Goal: Check status: Check status

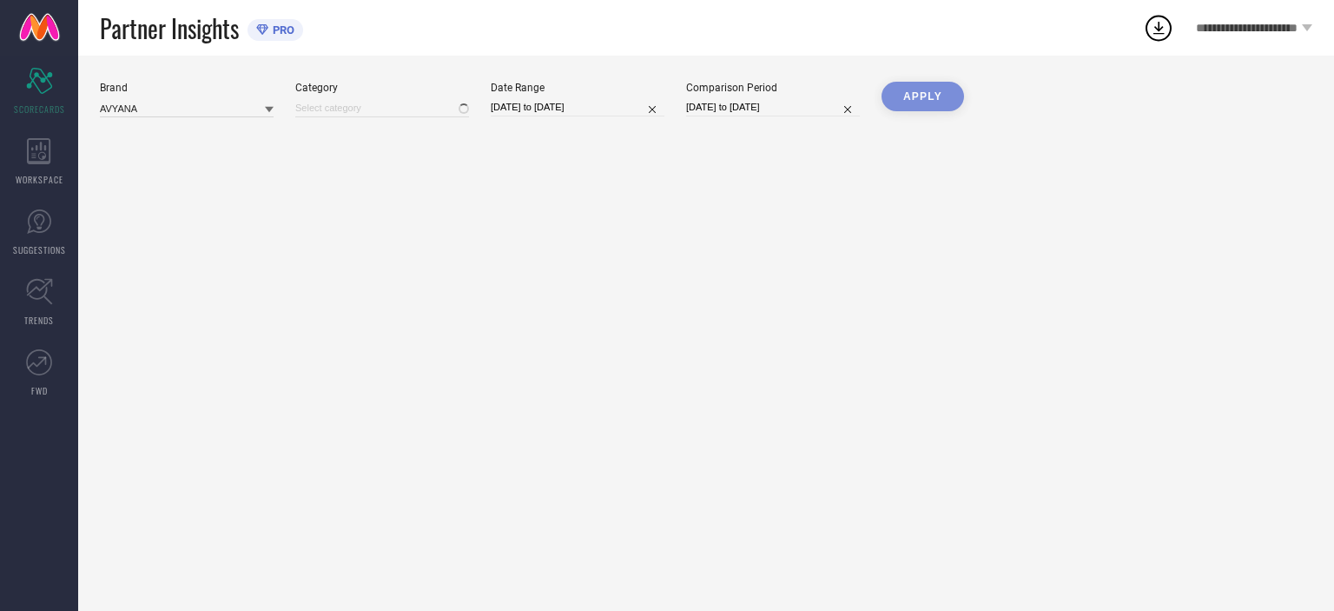
type input "All"
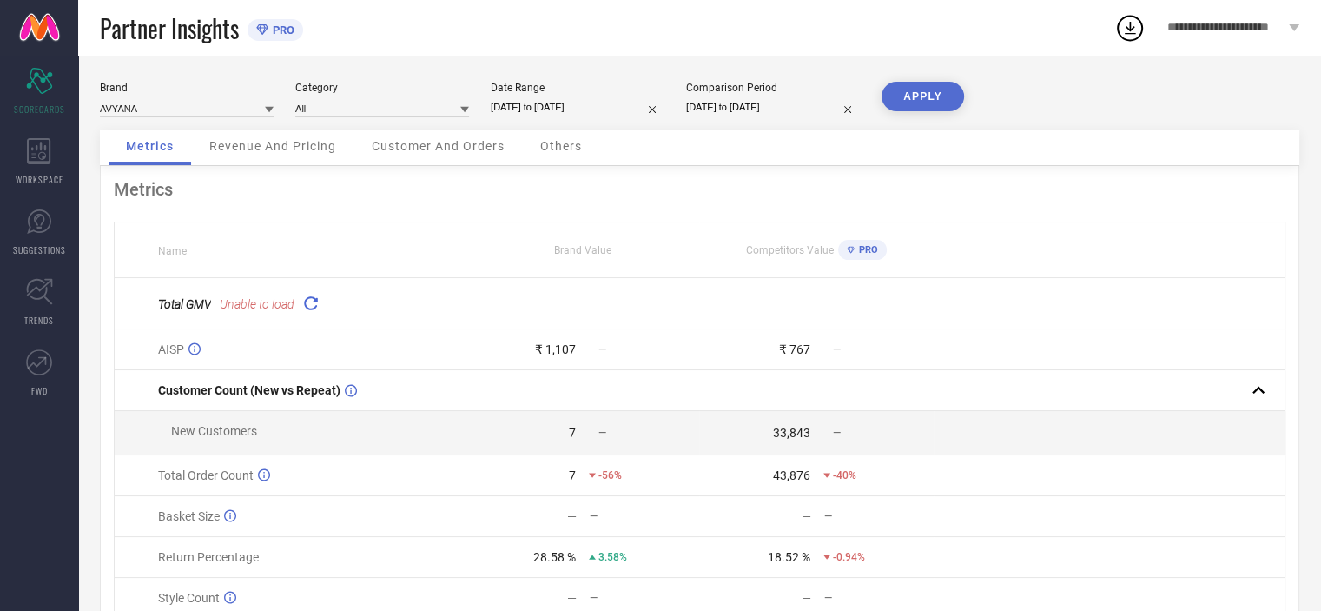
click at [606, 107] on input "[DATE] to [DATE]" at bounding box center [578, 107] width 174 height 18
select select "7"
select select "2025"
select select "8"
select select "2025"
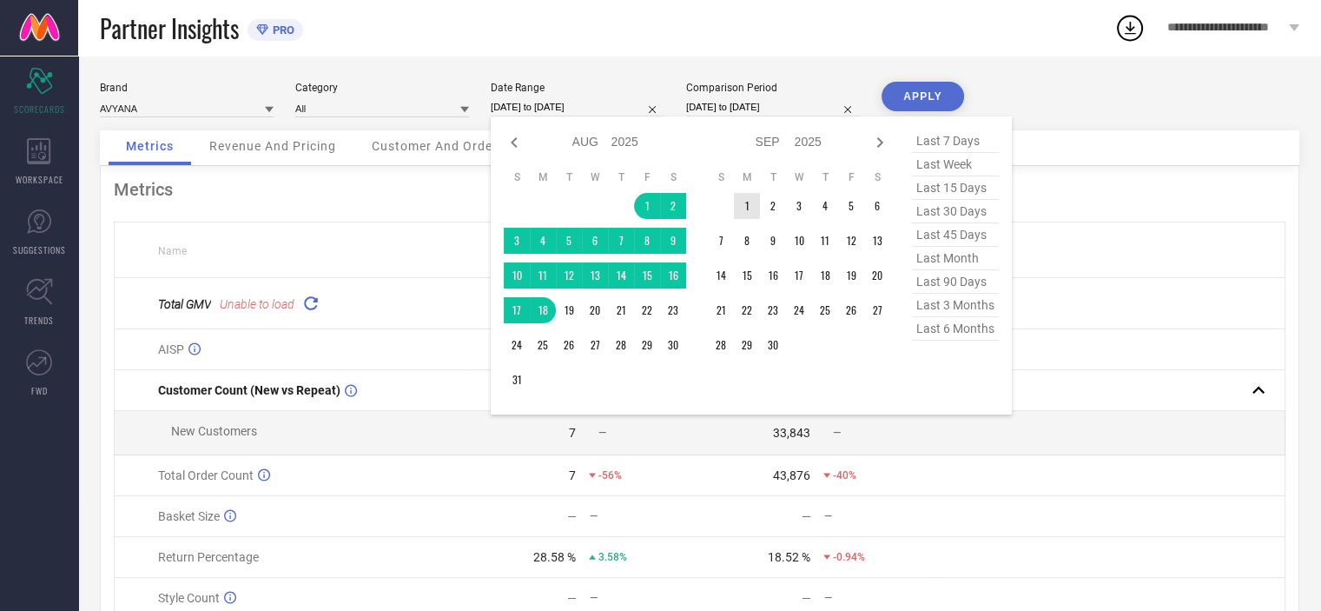
type input "After [DATE]"
click at [751, 211] on td "1" at bounding box center [747, 206] width 26 height 26
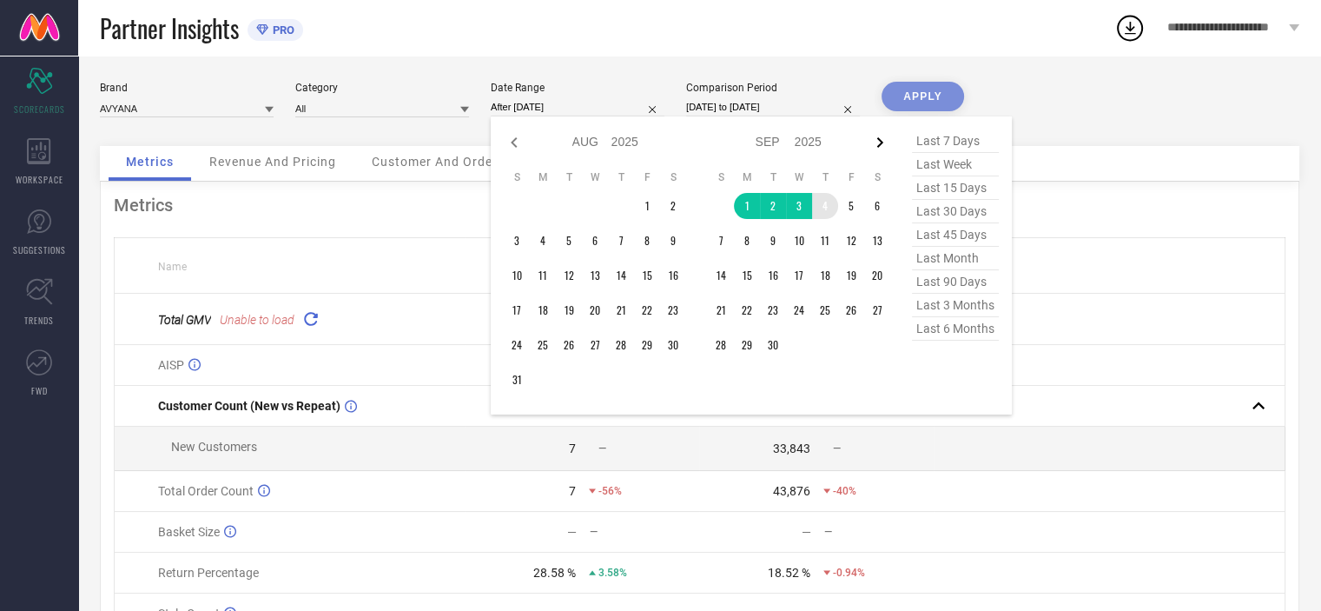
click at [882, 138] on icon at bounding box center [880, 142] width 21 height 21
select select "8"
select select "2025"
select select "9"
select select "2025"
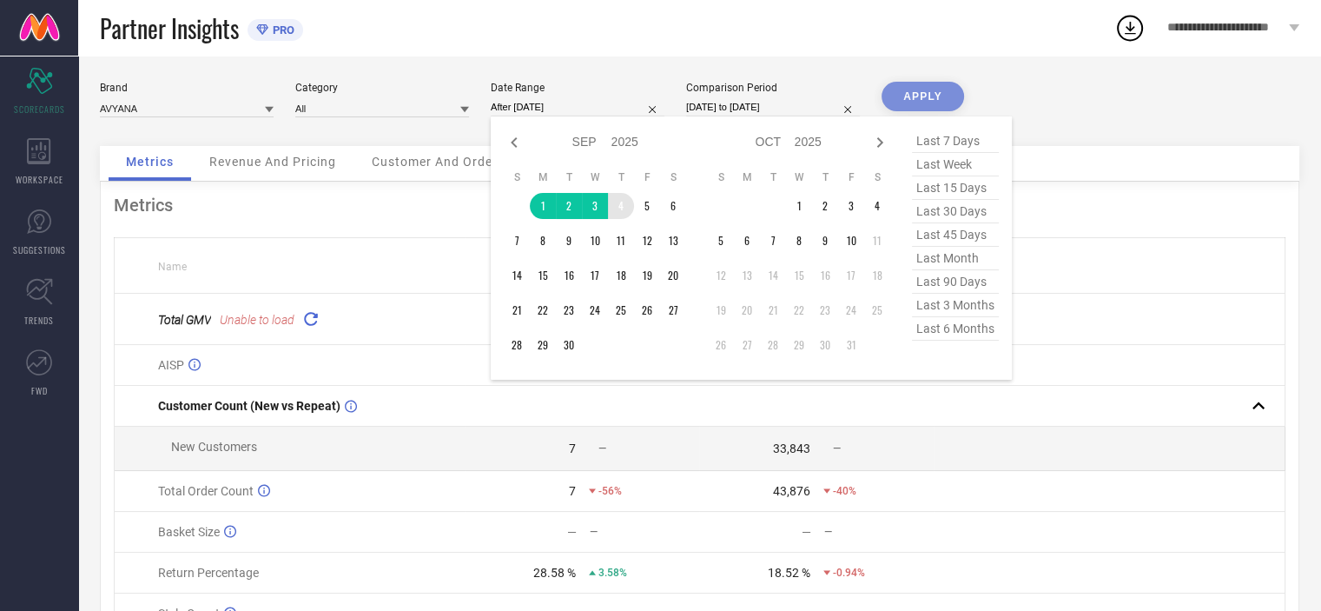
click at [882, 138] on icon at bounding box center [880, 142] width 21 height 21
select select "9"
select select "2025"
select select "10"
select select "2025"
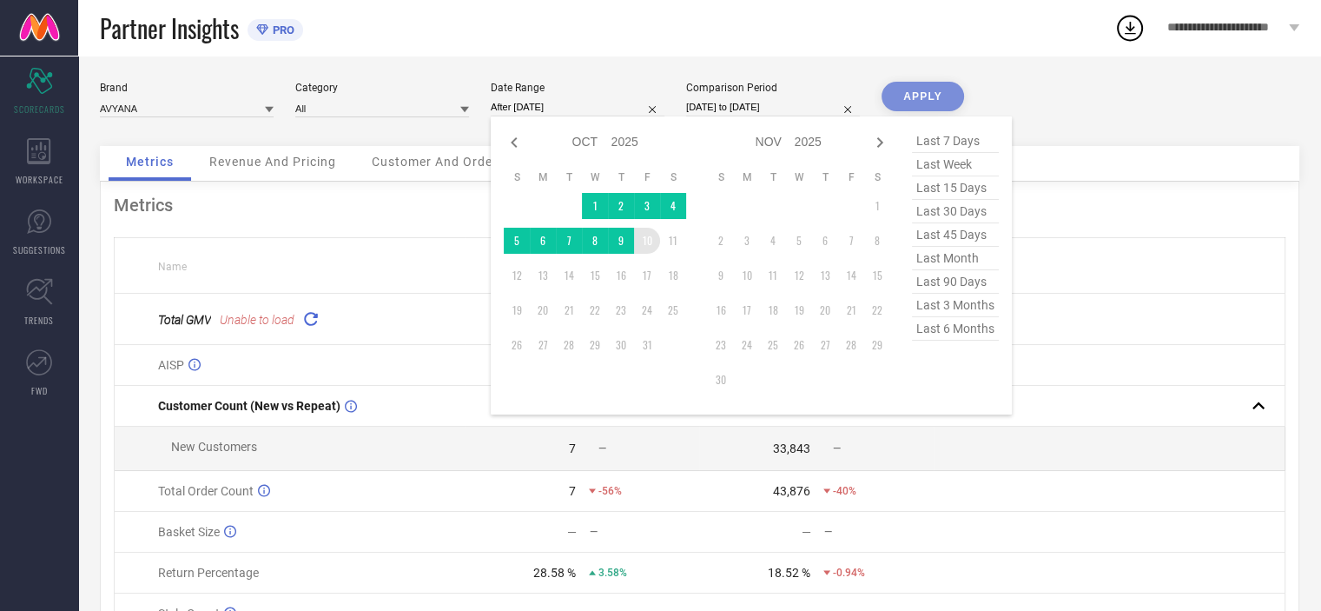
type input "[DATE] to [DATE]"
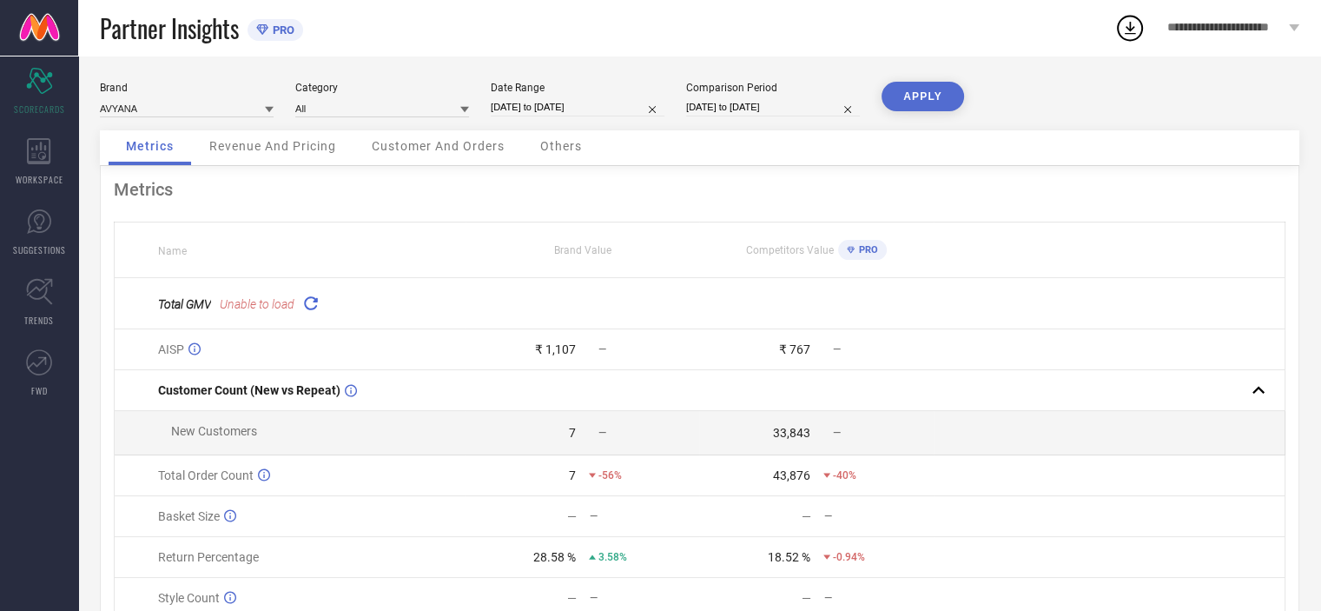
click at [910, 93] on button "APPLY" at bounding box center [923, 97] width 83 height 30
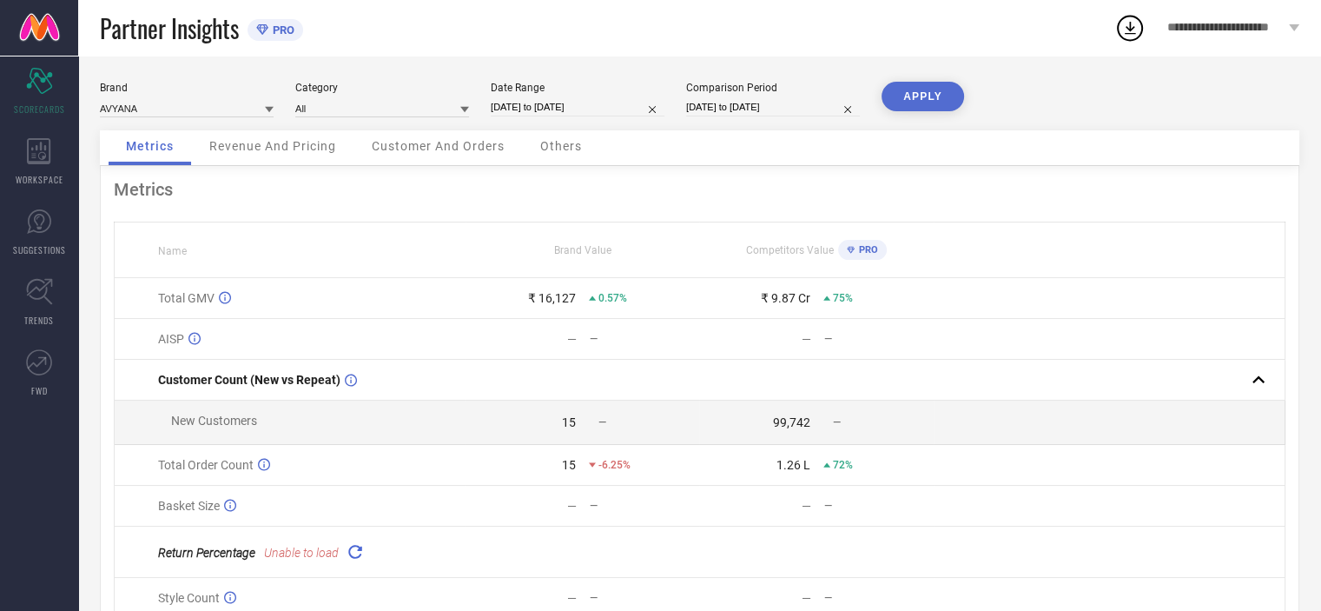
click at [328, 153] on span "Revenue And Pricing" at bounding box center [272, 146] width 127 height 14
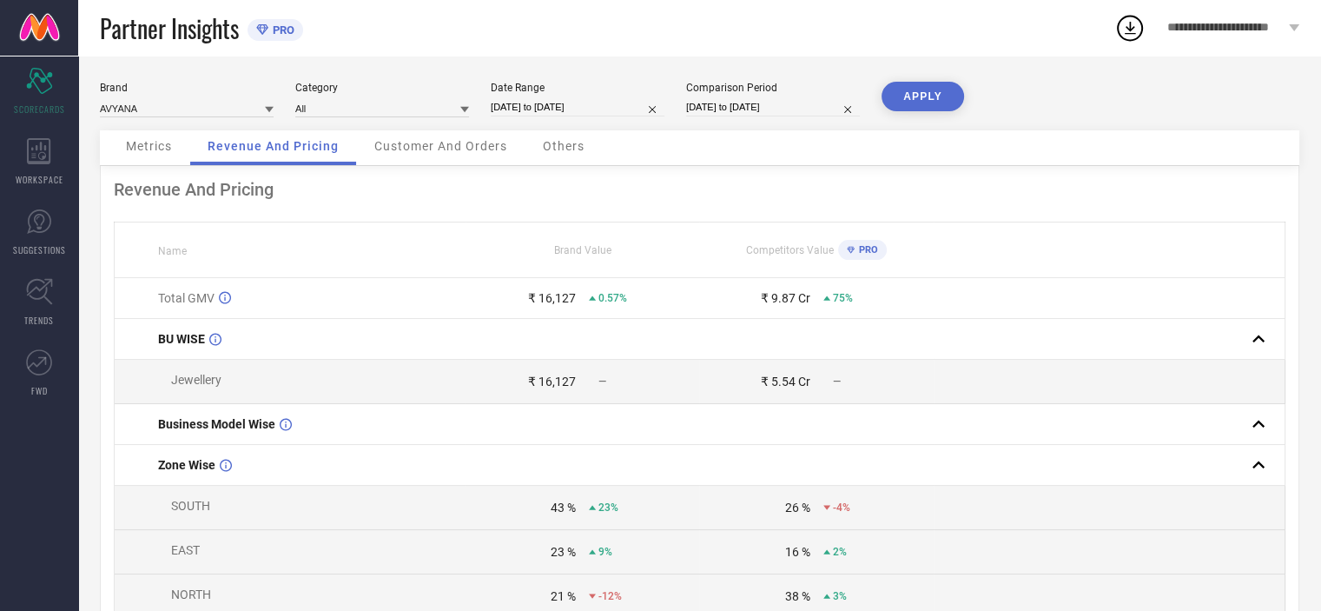
click at [411, 162] on div "Customer And Orders" at bounding box center [441, 147] width 168 height 35
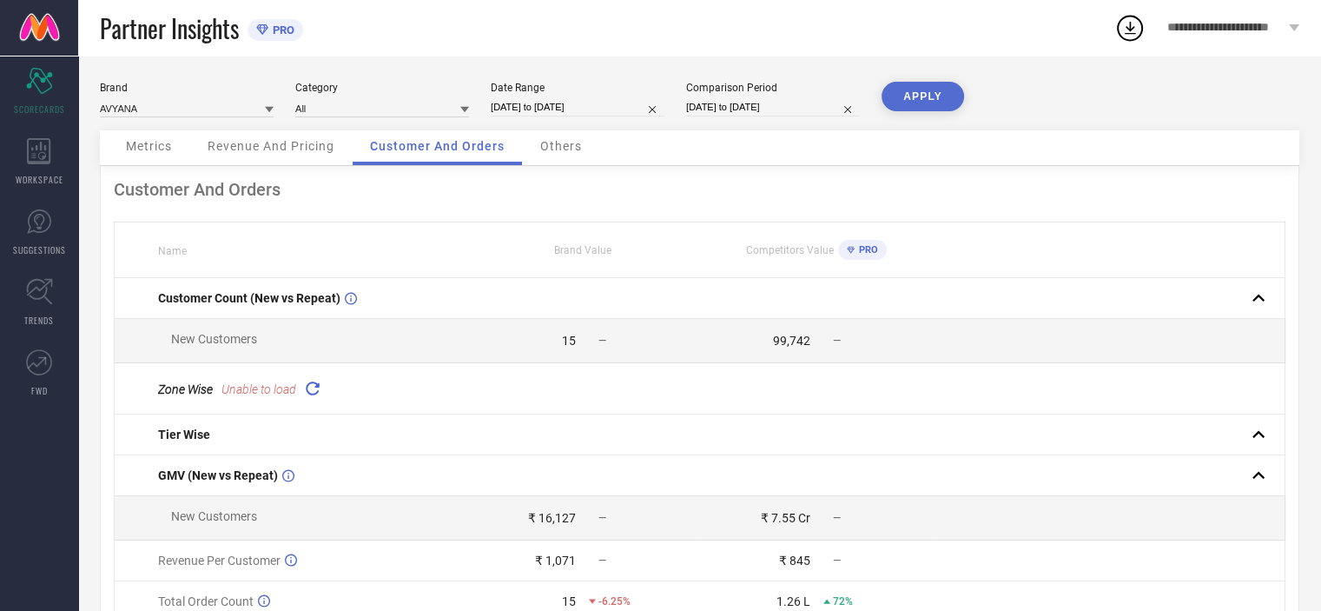
click at [567, 144] on span "Others" at bounding box center [561, 146] width 42 height 14
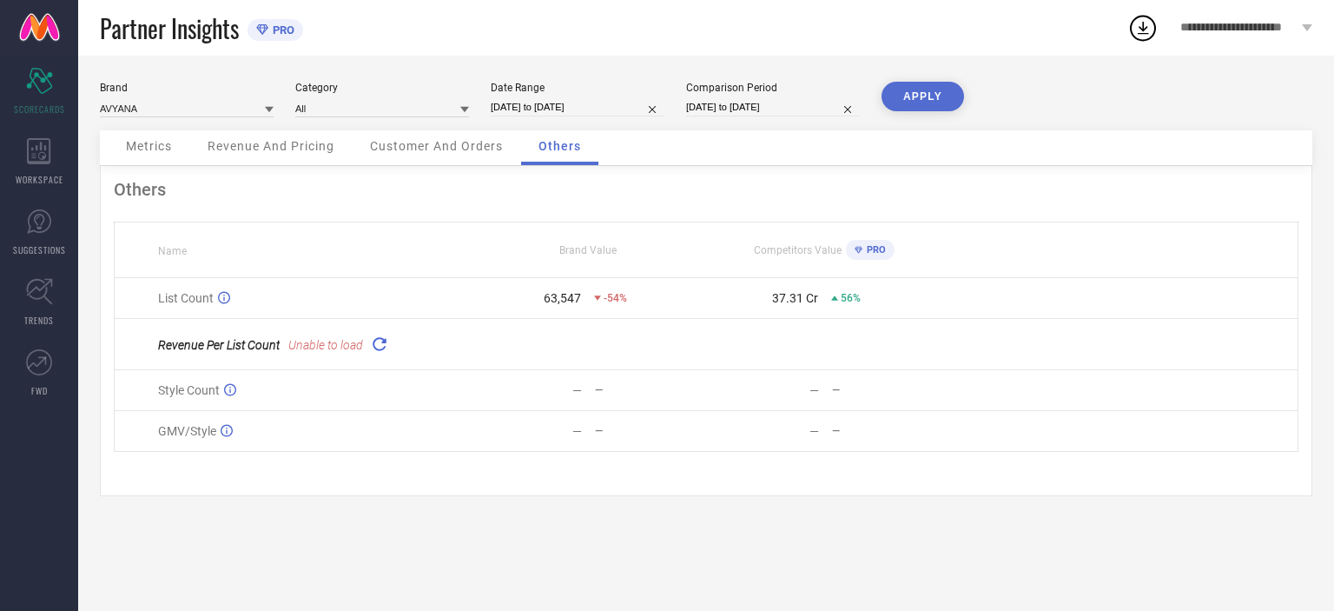
click at [435, 152] on span "Customer And Orders" at bounding box center [436, 146] width 133 height 14
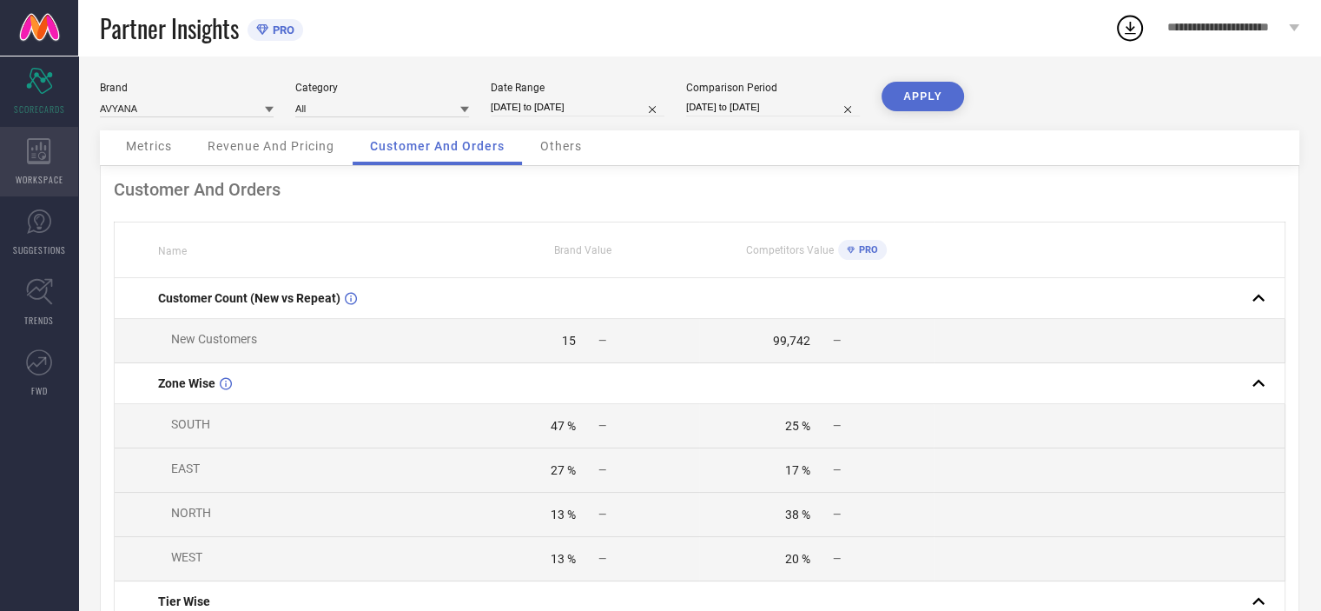
click at [25, 165] on div "WORKSPACE" at bounding box center [39, 161] width 78 height 69
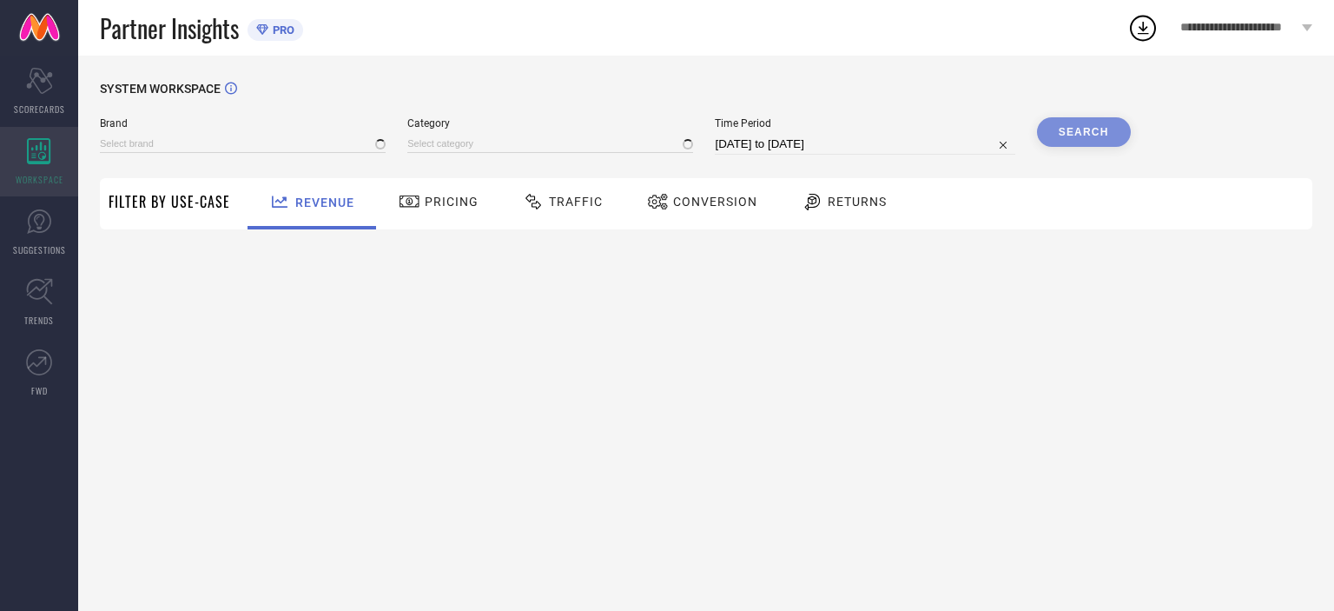
type input "AVYANA"
type input "All"
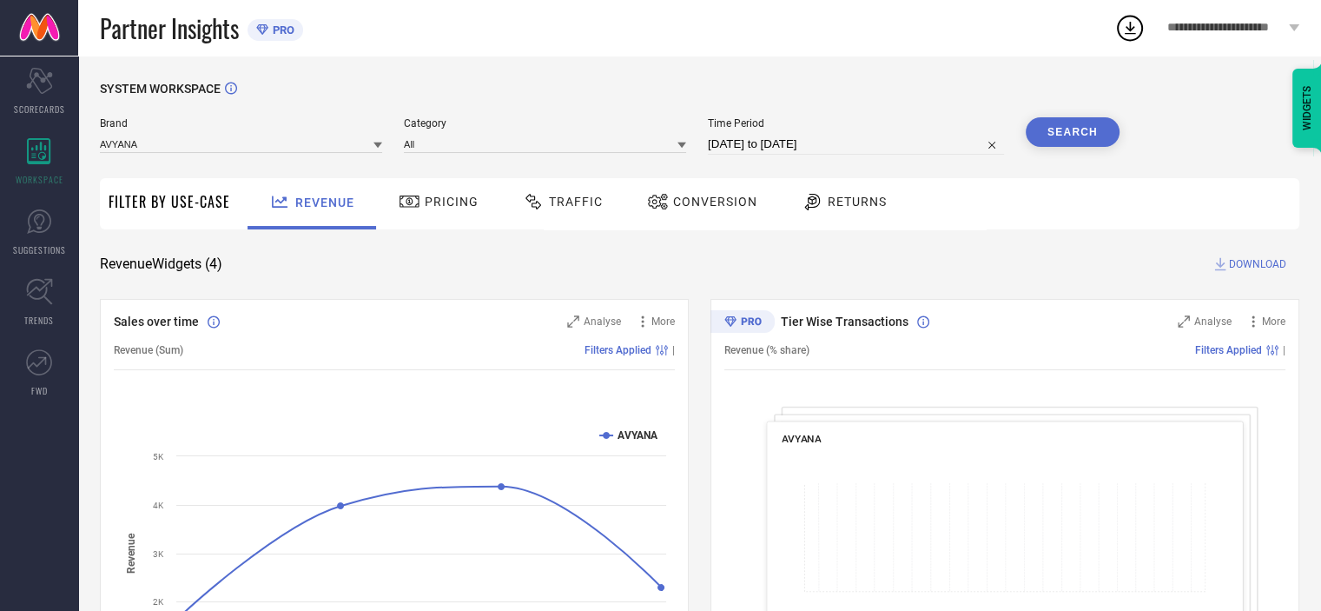
click at [850, 199] on span "Returns" at bounding box center [857, 202] width 59 height 14
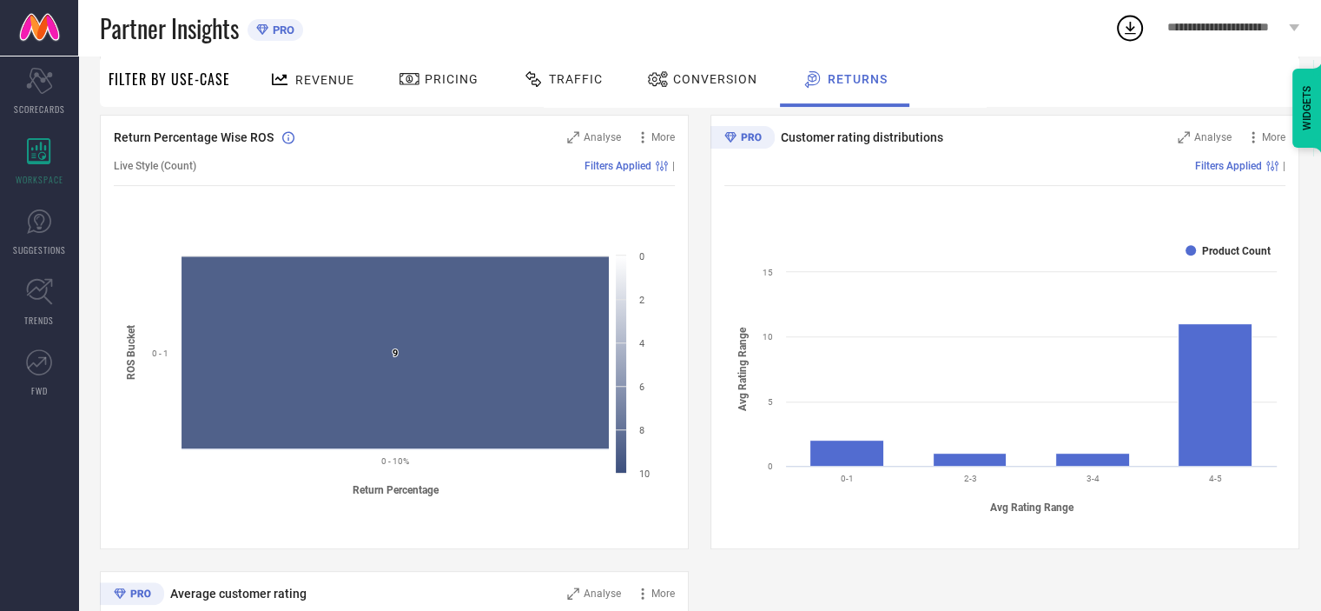
scroll to position [639, 0]
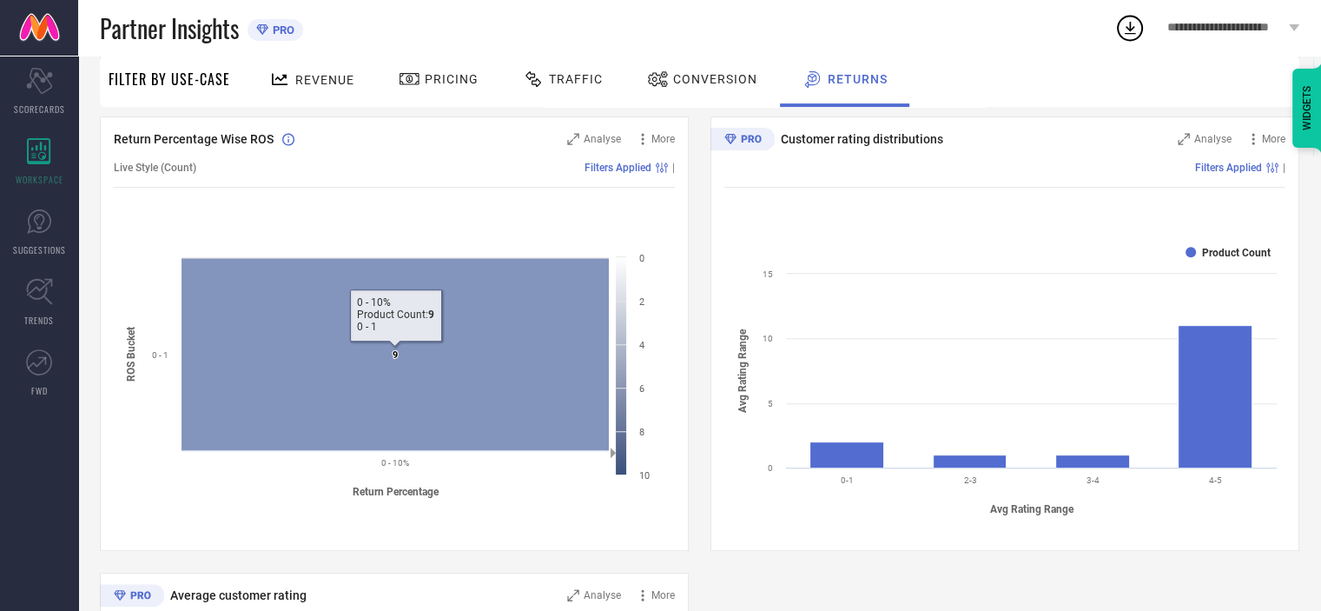
click at [493, 392] on icon at bounding box center [395, 354] width 427 height 192
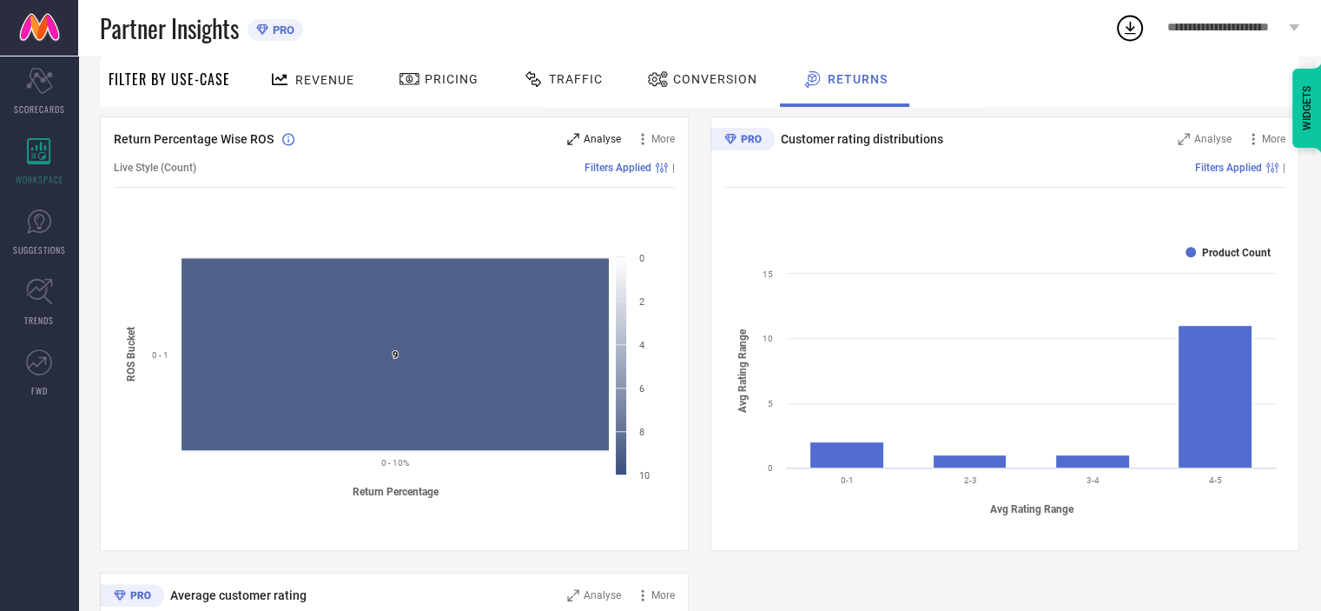
click at [593, 141] on span "Analyse" at bounding box center [602, 139] width 37 height 12
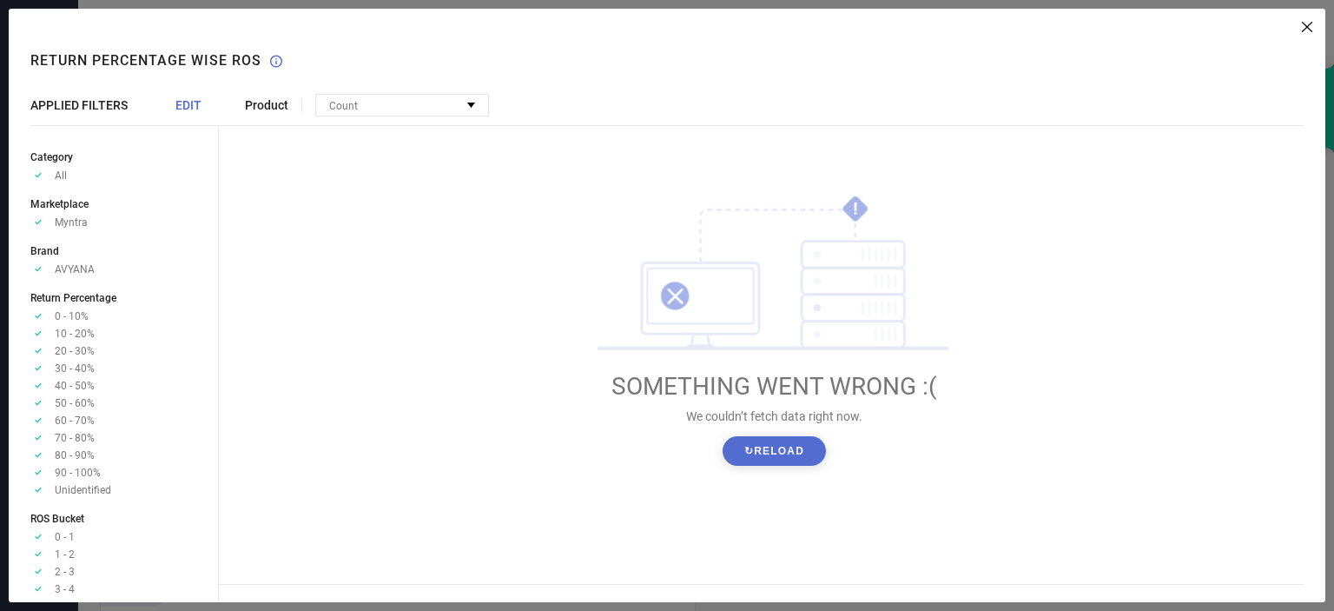
click at [777, 457] on button "↻ Reload" at bounding box center [774, 451] width 103 height 30
click at [1308, 30] on icon at bounding box center [1307, 27] width 10 height 10
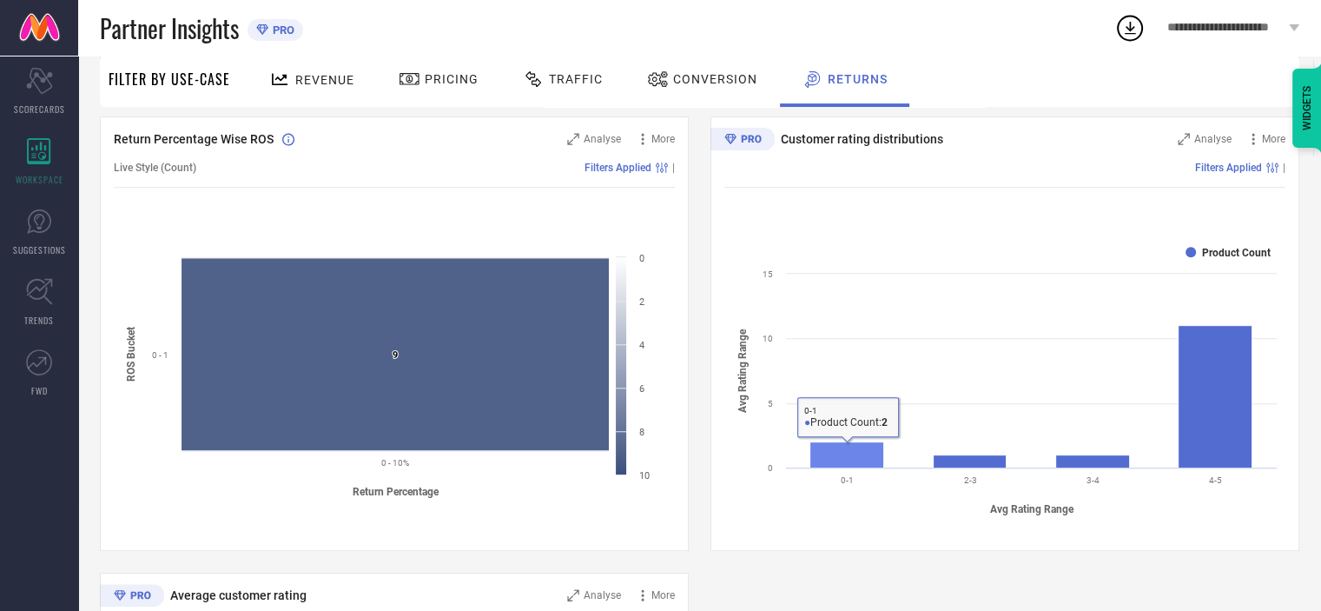
click at [834, 458] on rect at bounding box center [848, 454] width 74 height 26
click at [1202, 142] on span "Analyse" at bounding box center [1213, 139] width 37 height 12
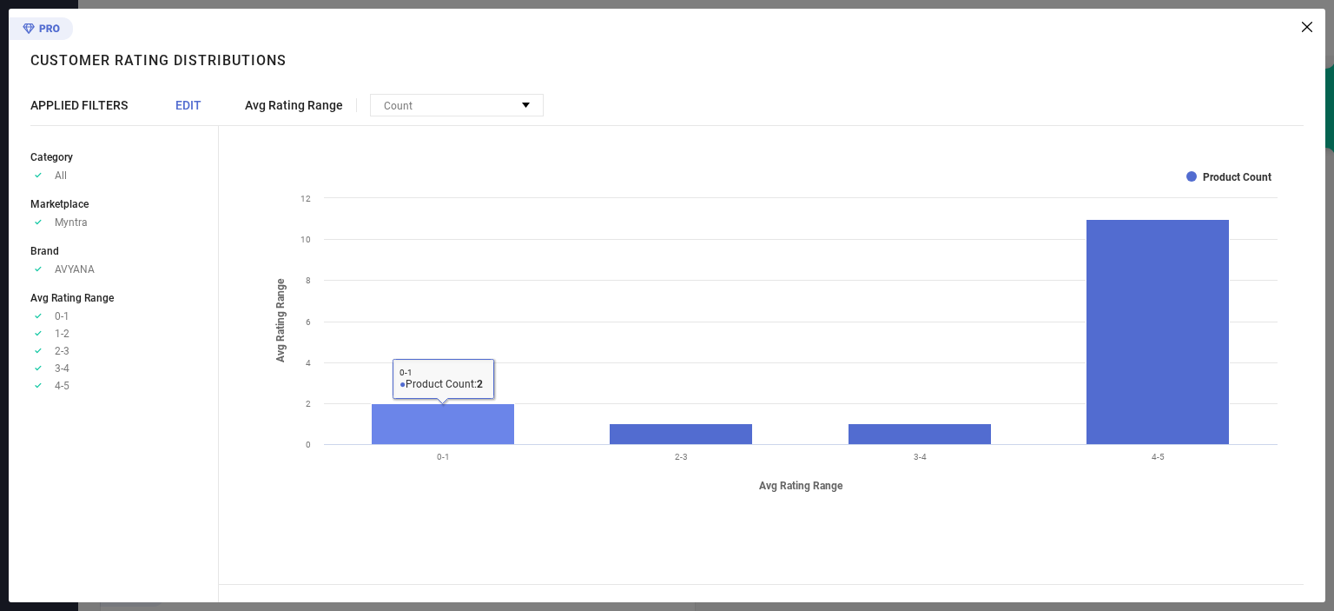
click at [473, 434] on rect at bounding box center [443, 424] width 143 height 41
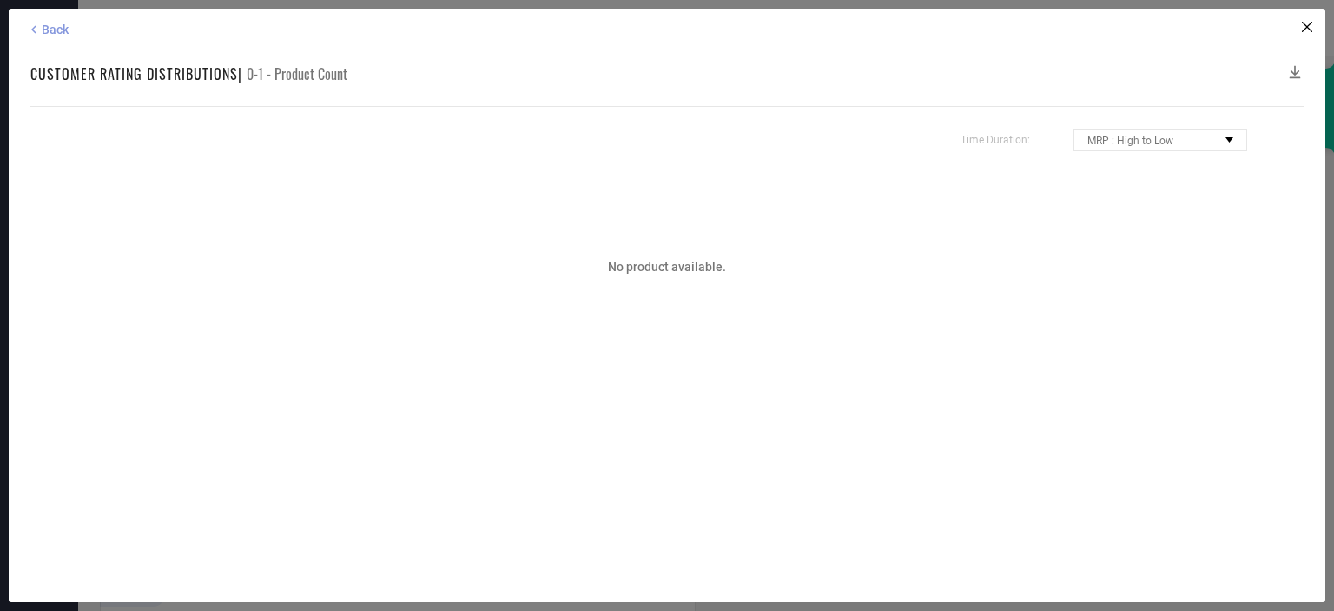
click at [52, 33] on span "Back" at bounding box center [55, 30] width 27 height 14
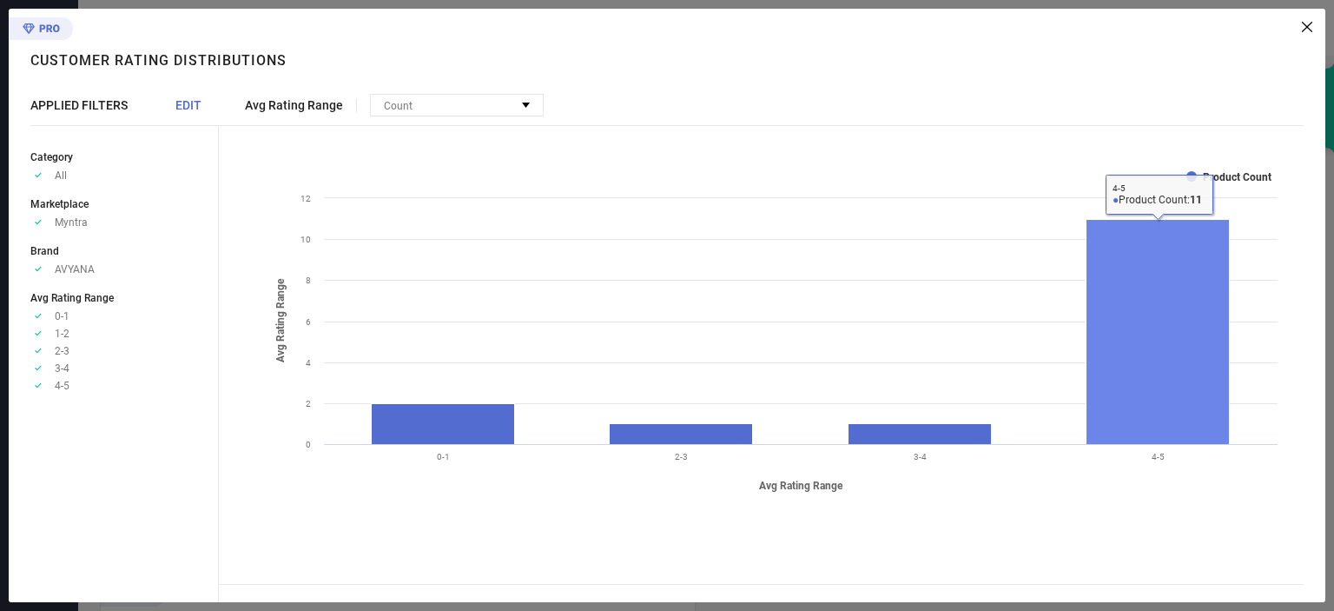
click at [1178, 357] on rect at bounding box center [1158, 332] width 143 height 225
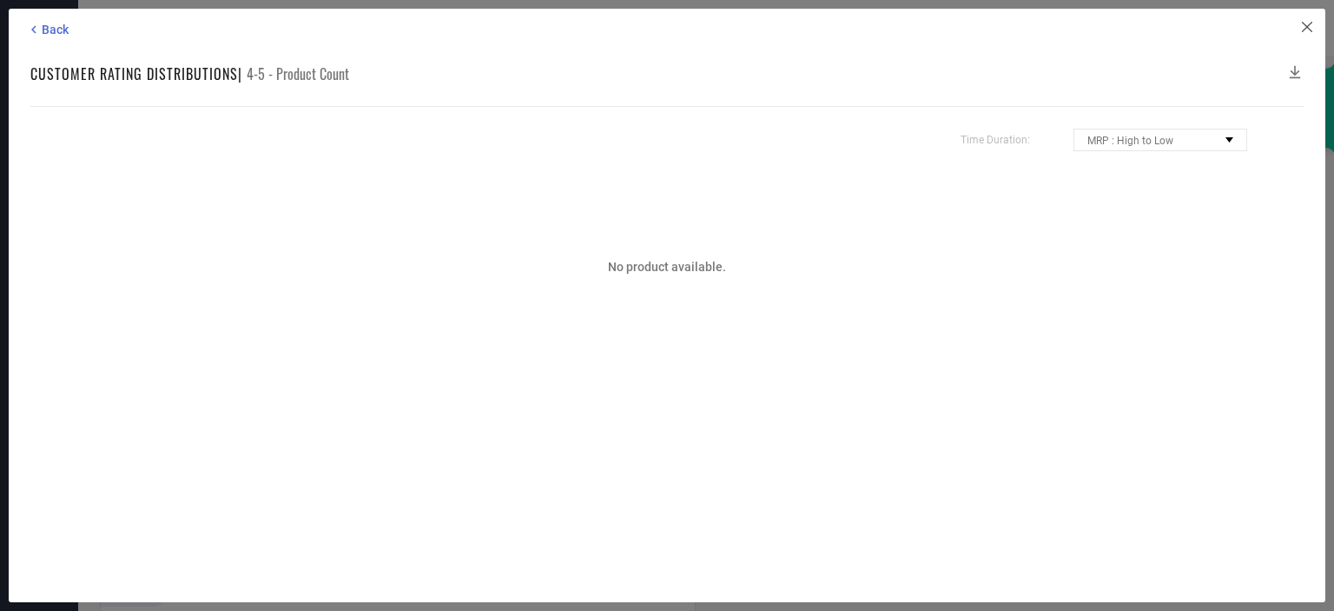
click at [1307, 26] on icon at bounding box center [1307, 27] width 10 height 10
